Goal: Transaction & Acquisition: Purchase product/service

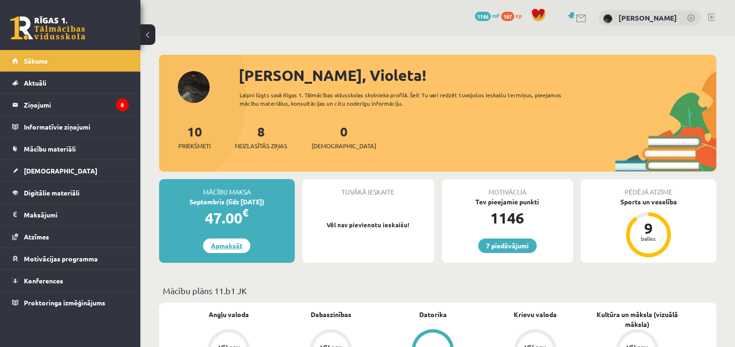
click at [217, 246] on link "Apmaksāt" at bounding box center [226, 246] width 47 height 15
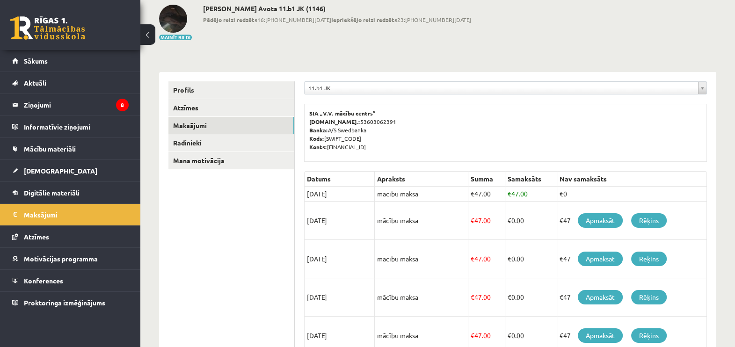
scroll to position [117, 0]
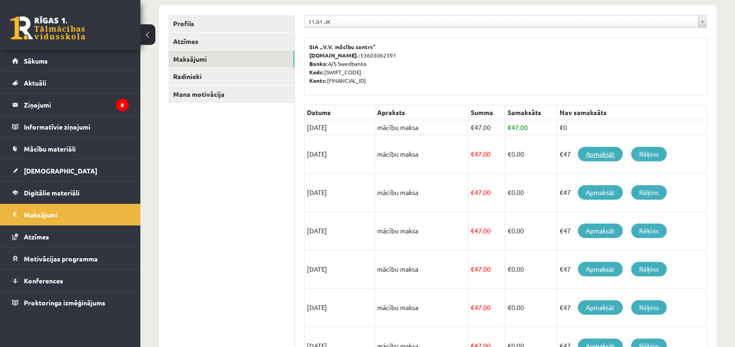
click at [595, 149] on link "Apmaksāt" at bounding box center [600, 154] width 45 height 15
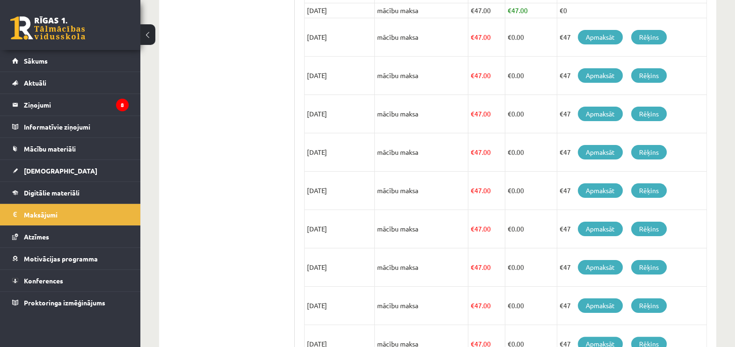
scroll to position [315, 0]
